Goal: Navigation & Orientation: Find specific page/section

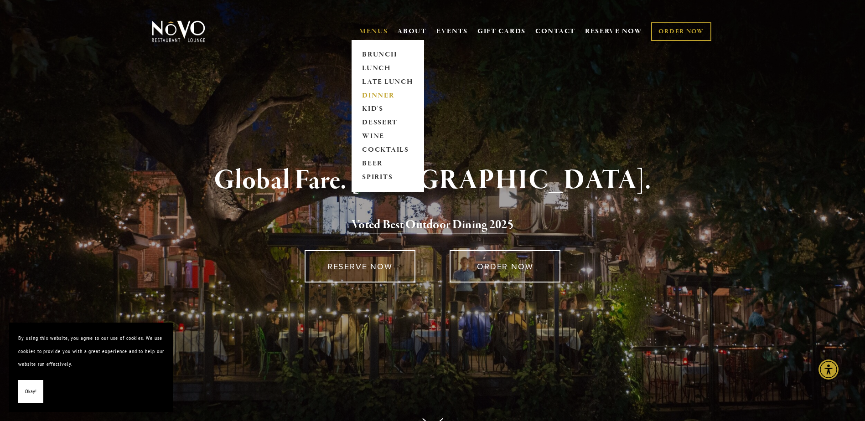
click at [380, 92] on link "DINNER" at bounding box center [387, 96] width 57 height 14
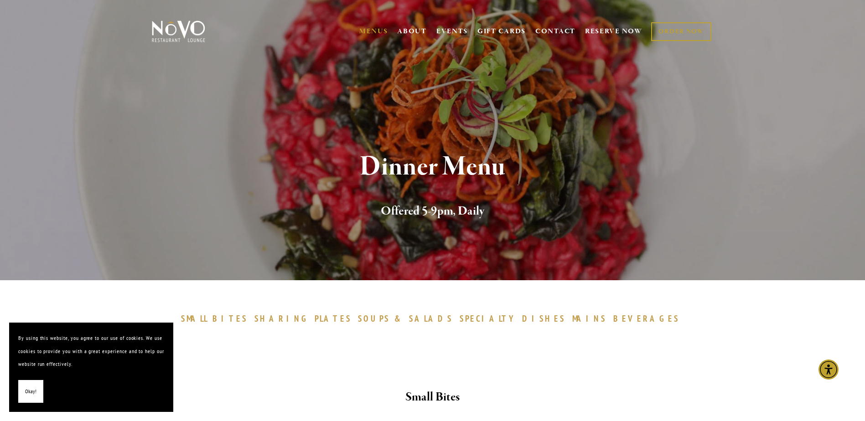
click at [28, 385] on span "Okay!" at bounding box center [30, 391] width 11 height 13
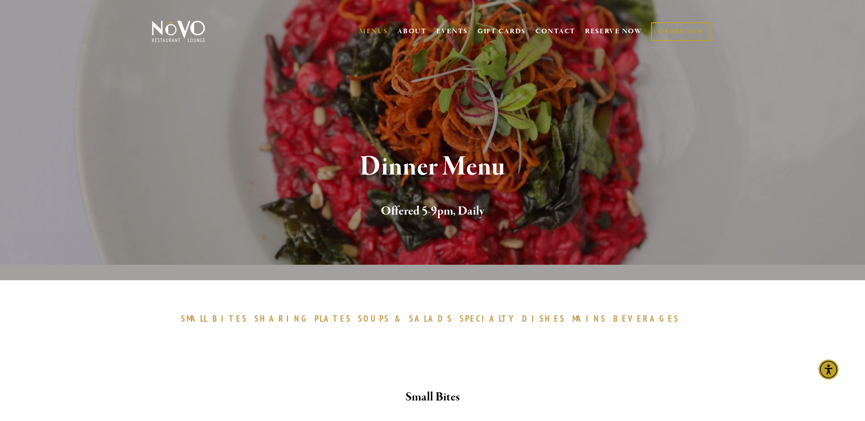
scroll to position [182, 0]
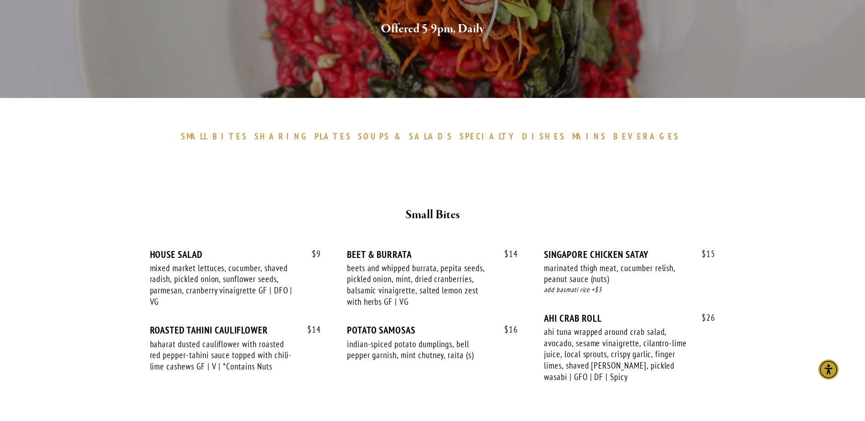
click at [613, 136] on span "BEVERAGES" at bounding box center [646, 136] width 67 height 11
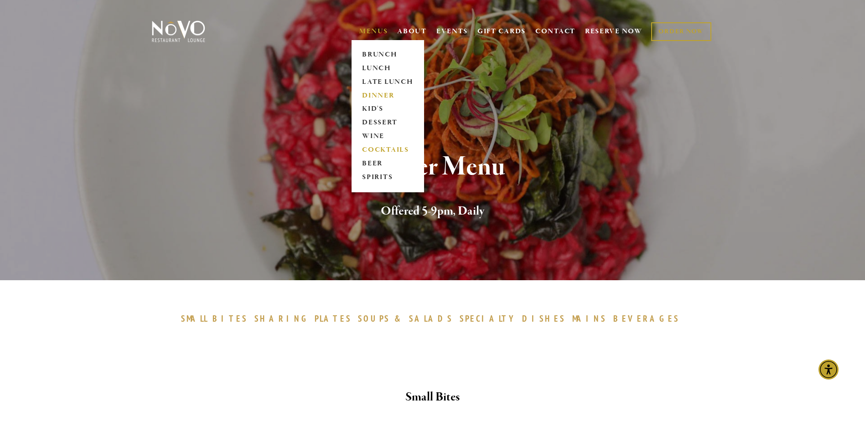
click at [393, 146] on link "COCKTAILS" at bounding box center [387, 151] width 57 height 14
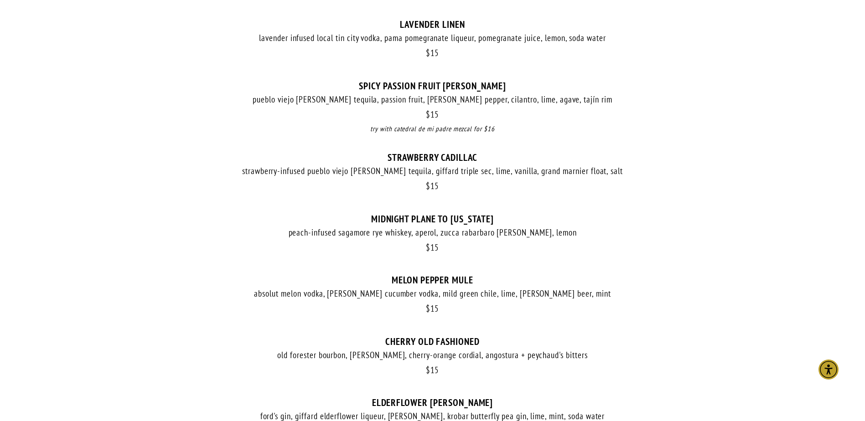
scroll to position [365, 0]
